Goal: Find specific page/section: Find specific page/section

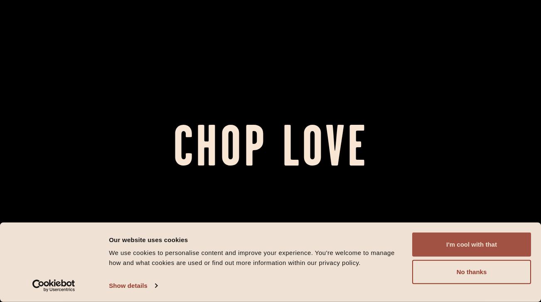
click at [448, 238] on button "I'm cool with that" at bounding box center [471, 244] width 119 height 24
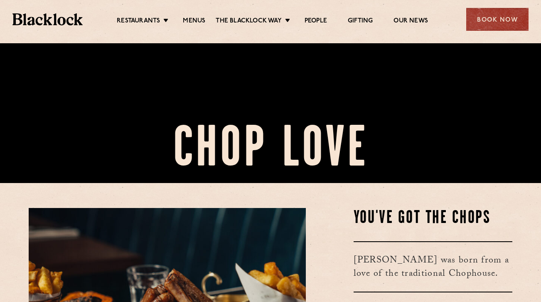
scroll to position [328, 0]
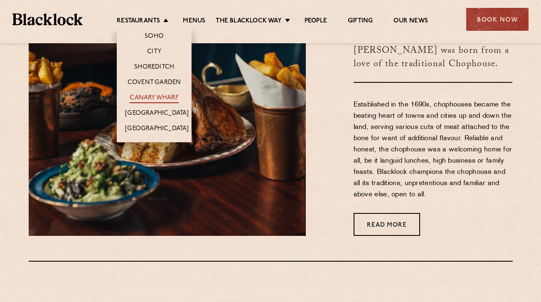
click at [153, 98] on link "Canary Wharf" at bounding box center [154, 98] width 49 height 9
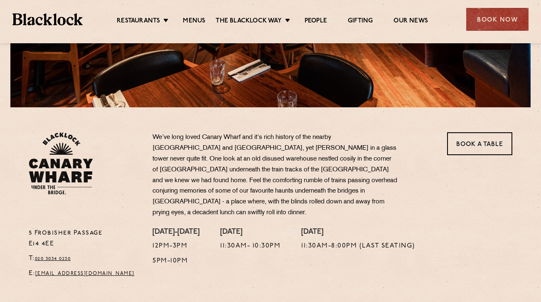
scroll to position [233, 0]
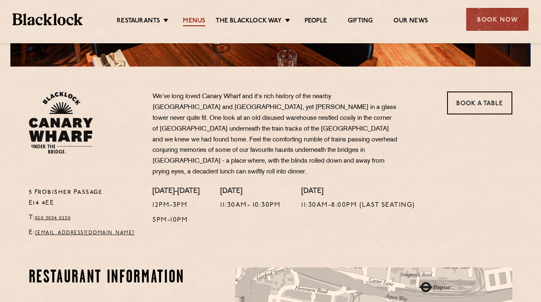
click at [196, 19] on link "Menus" at bounding box center [194, 21] width 22 height 9
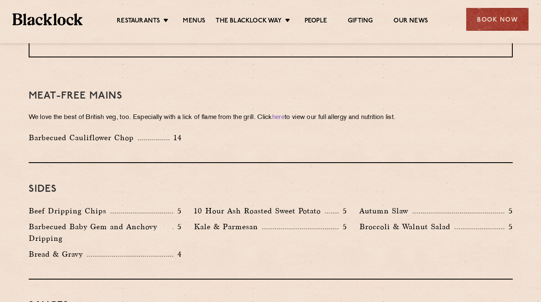
scroll to position [1231, 0]
